Goal: Connect with others: Connect with others

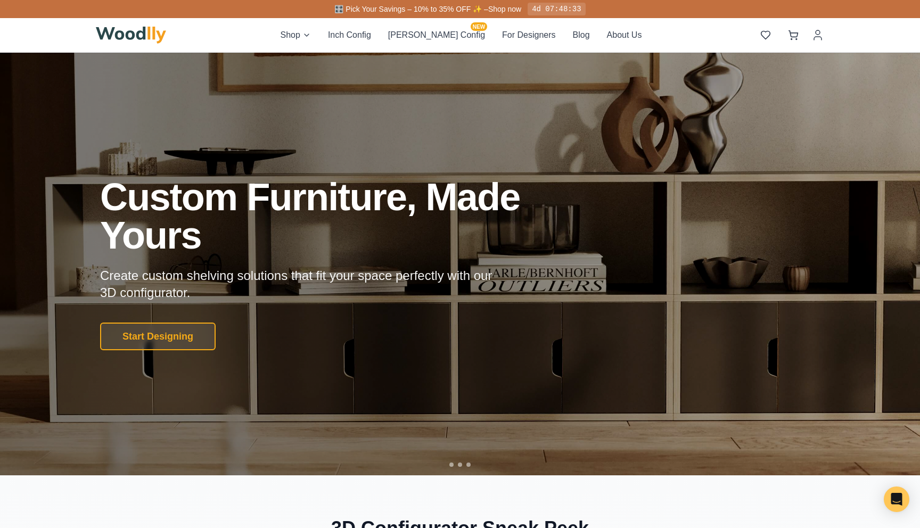
click at [559, 19] on div "Shop Inch Config [PERSON_NAME] Config NEW For Designers Blog About Us" at bounding box center [460, 35] width 729 height 34
click at [573, 32] on button "Blog" at bounding box center [581, 35] width 17 height 13
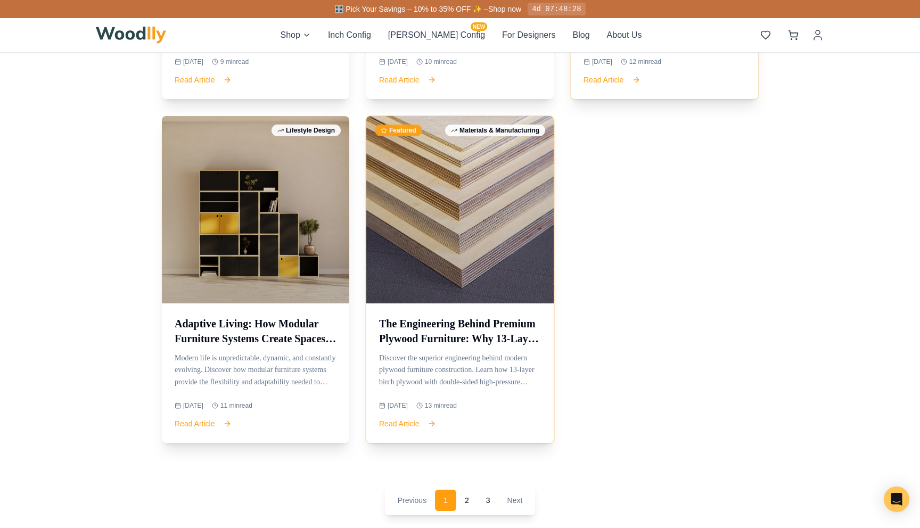
scroll to position [1062, 0]
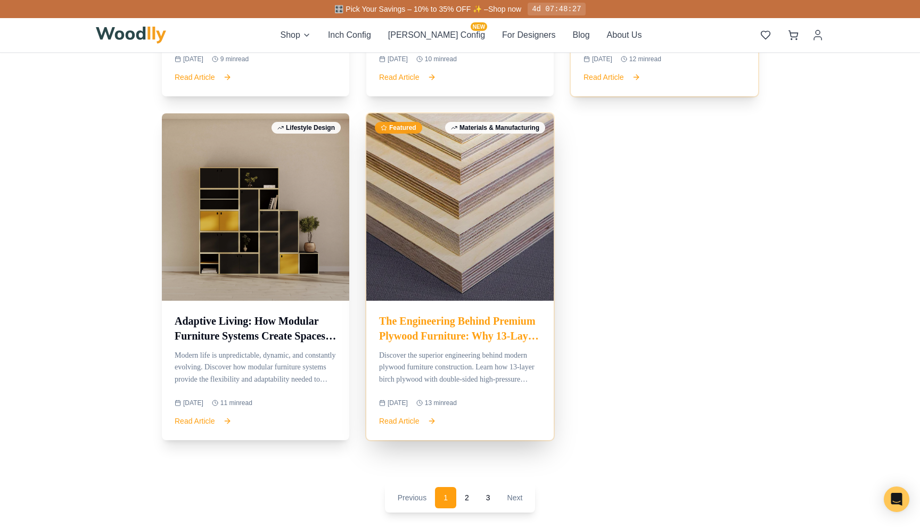
click at [518, 298] on div at bounding box center [459, 206] width 187 height 187
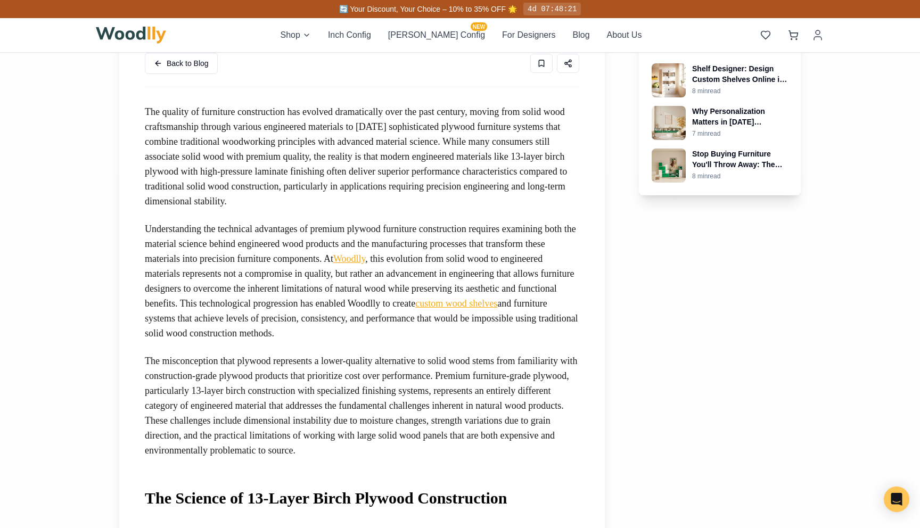
scroll to position [309, 0]
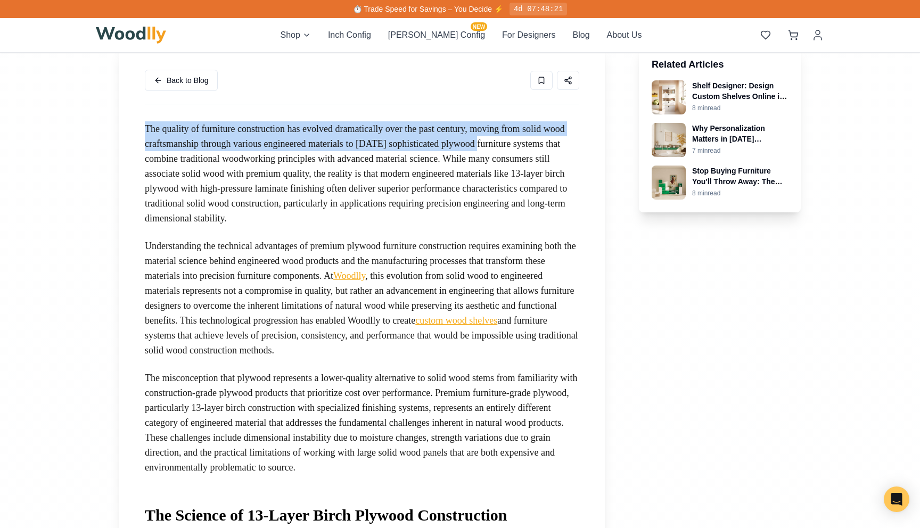
drag, startPoint x: 146, startPoint y: 124, endPoint x: 560, endPoint y: 137, distance: 414.5
click at [562, 137] on p "The quality of furniture construction has evolved dramatically over the past ce…" at bounding box center [362, 173] width 435 height 104
copy p "The quality of furniture construction has evolved dramatically over the past ce…"
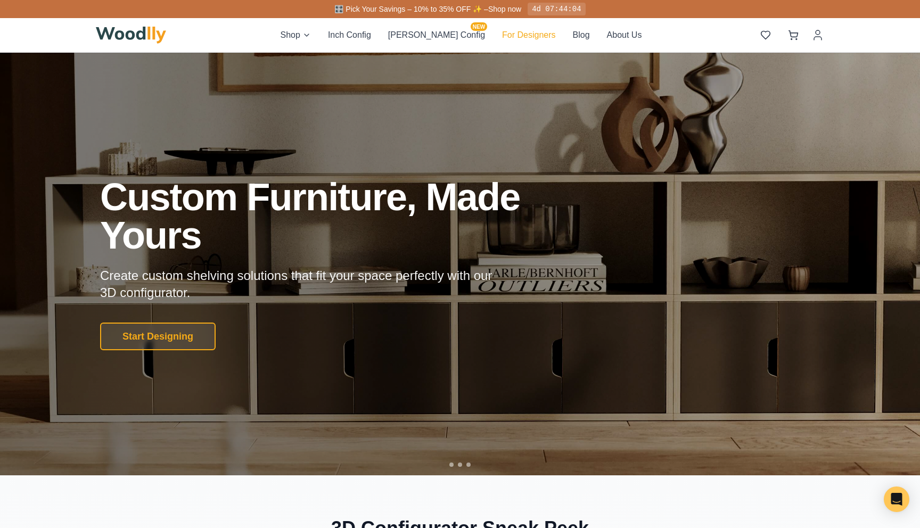
click at [509, 32] on button "For Designers" at bounding box center [528, 35] width 53 height 13
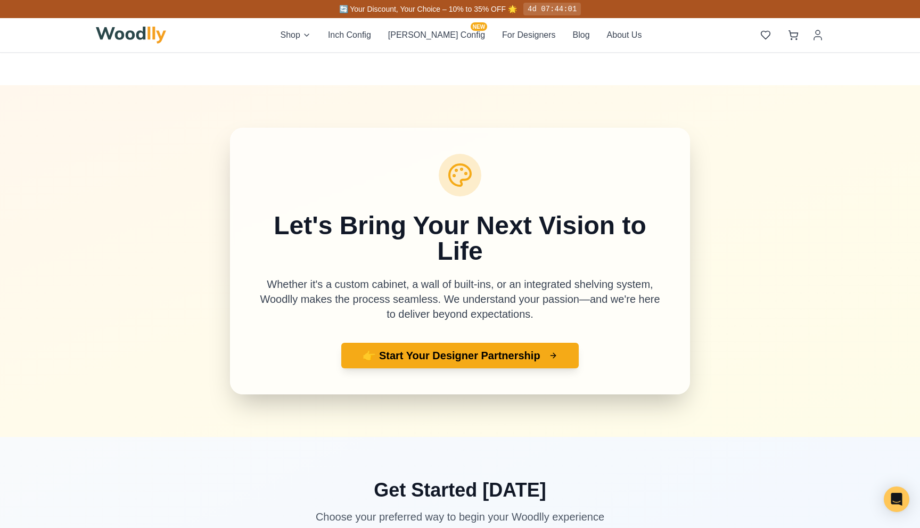
scroll to position [3429, 0]
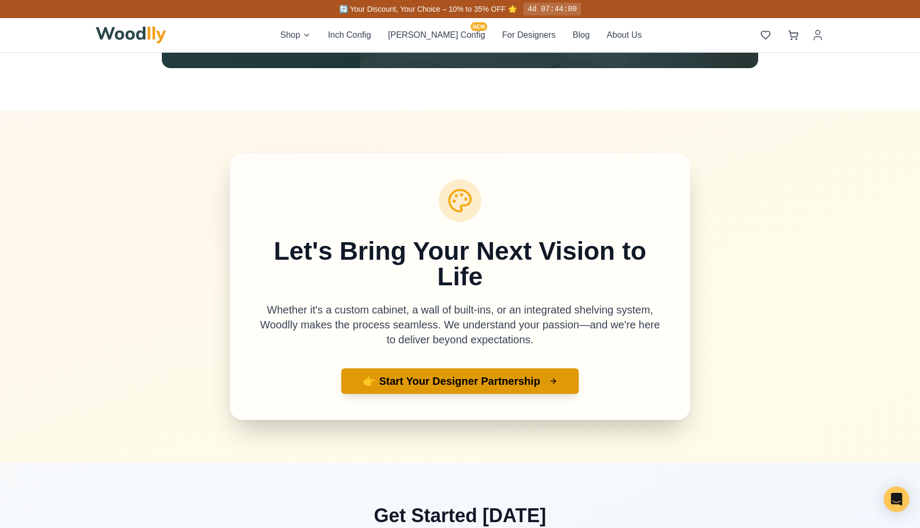
click at [386, 381] on button "👉 Start Your Designer Partnership" at bounding box center [459, 382] width 237 height 26
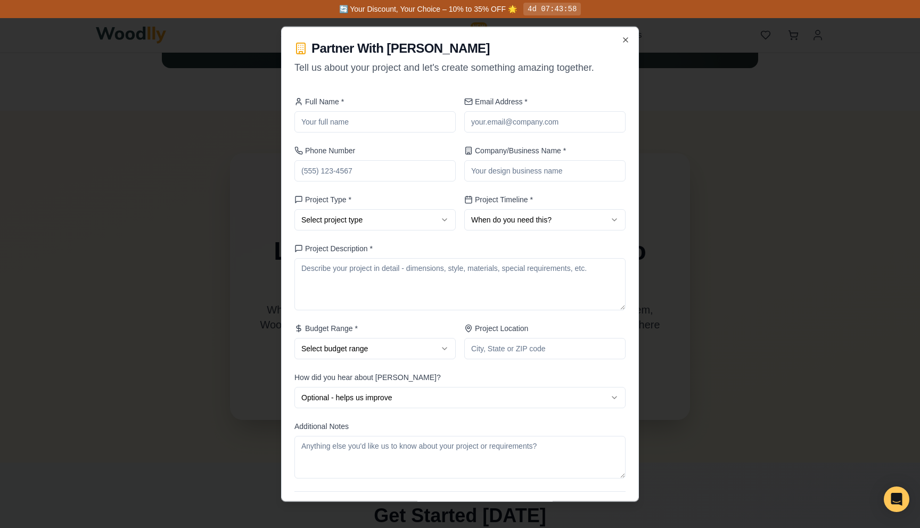
scroll to position [37, 0]
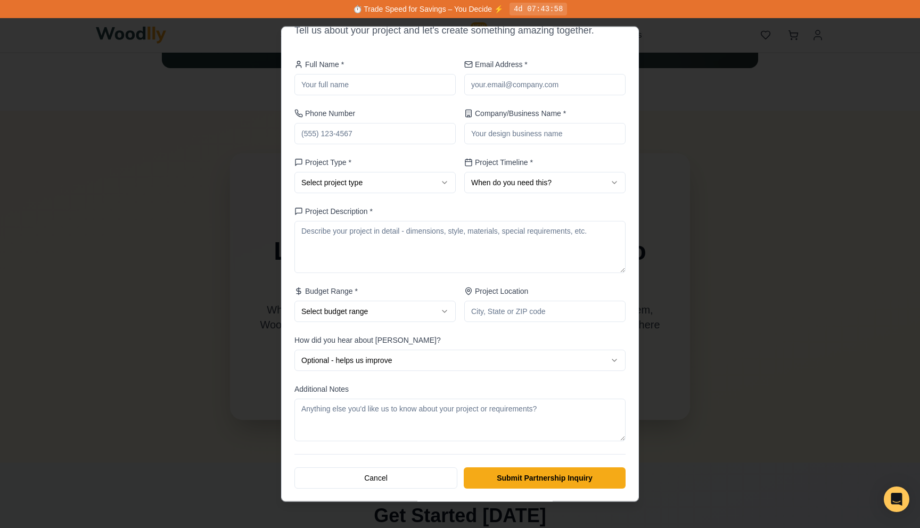
click at [697, 198] on div at bounding box center [460, 264] width 920 height 528
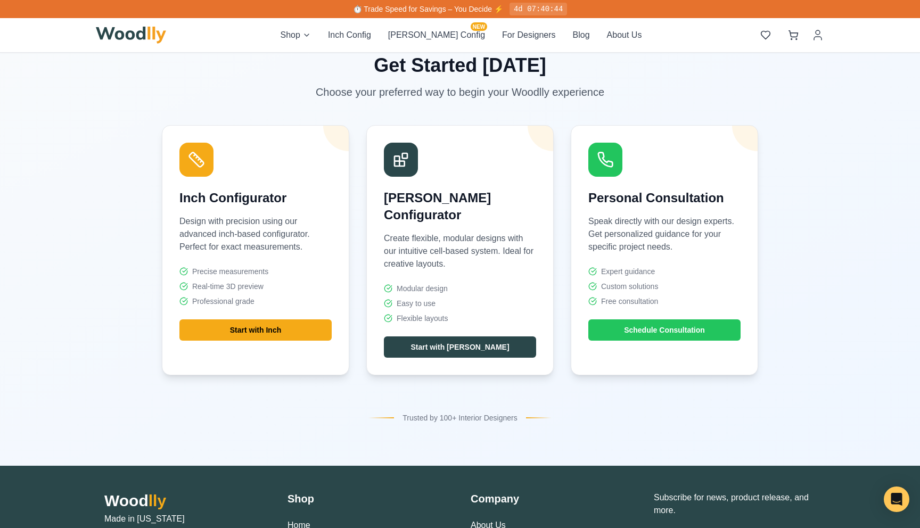
scroll to position [4022, 0]
